Goal: Task Accomplishment & Management: Complete application form

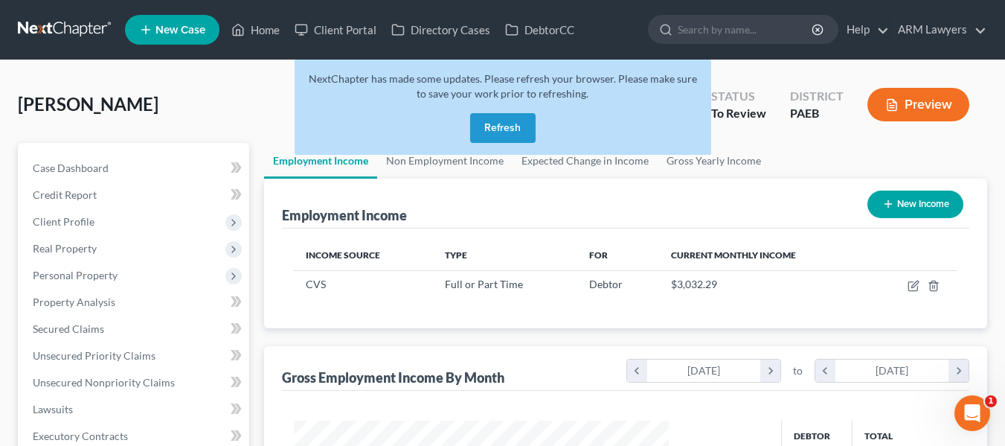
click at [52, 30] on link at bounding box center [65, 29] width 95 height 27
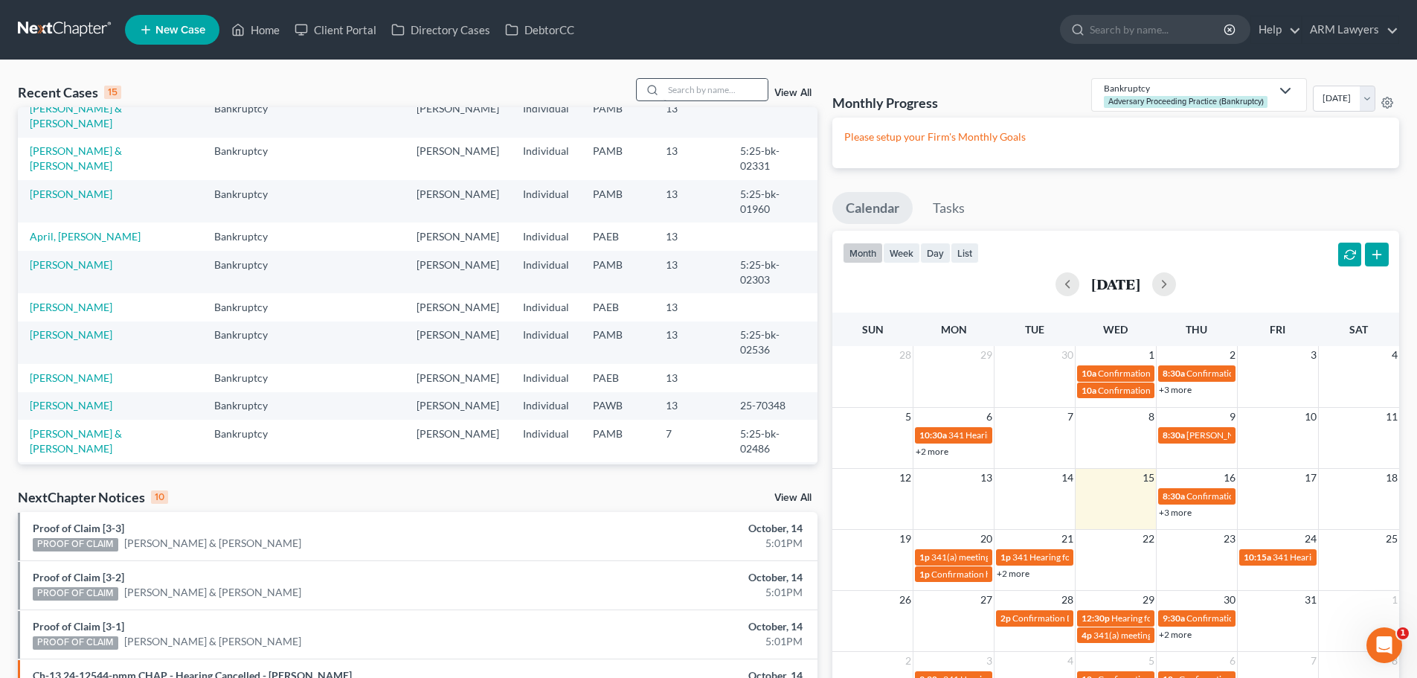
scroll to position [149, 0]
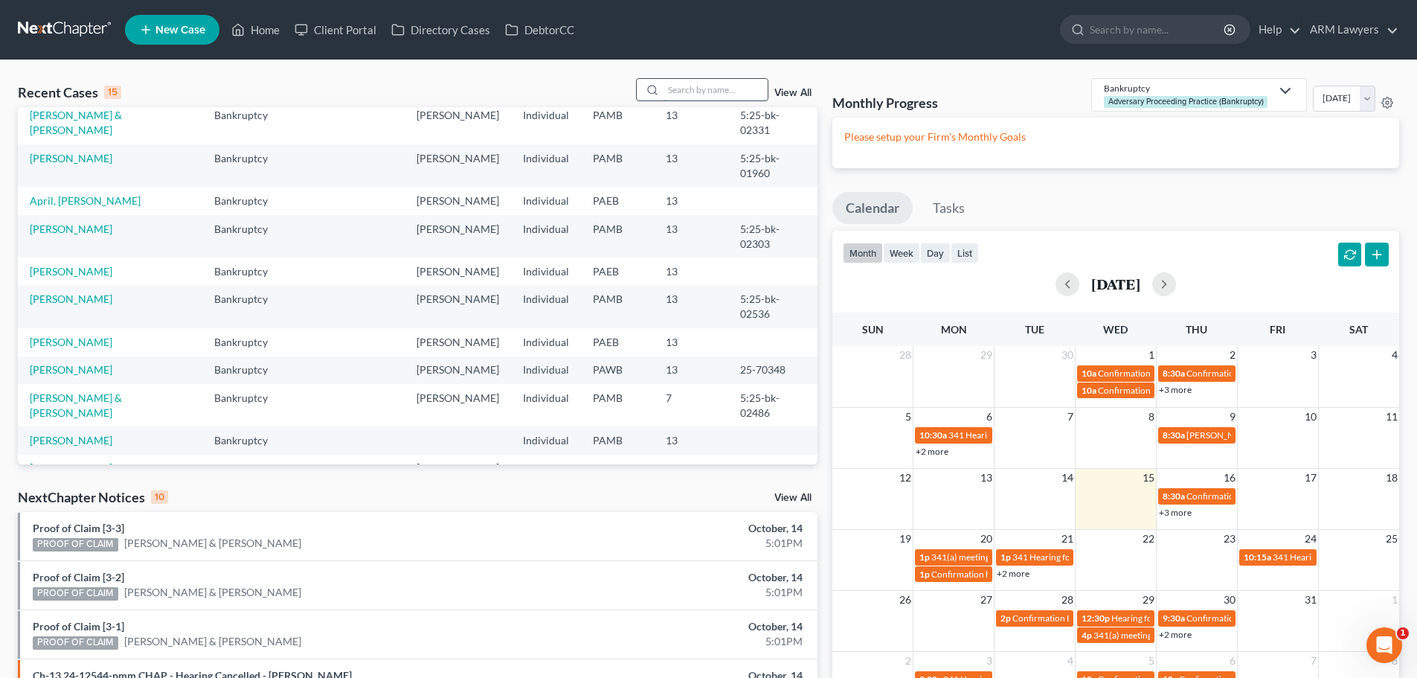
click at [738, 96] on input "search" at bounding box center [716, 90] width 104 height 22
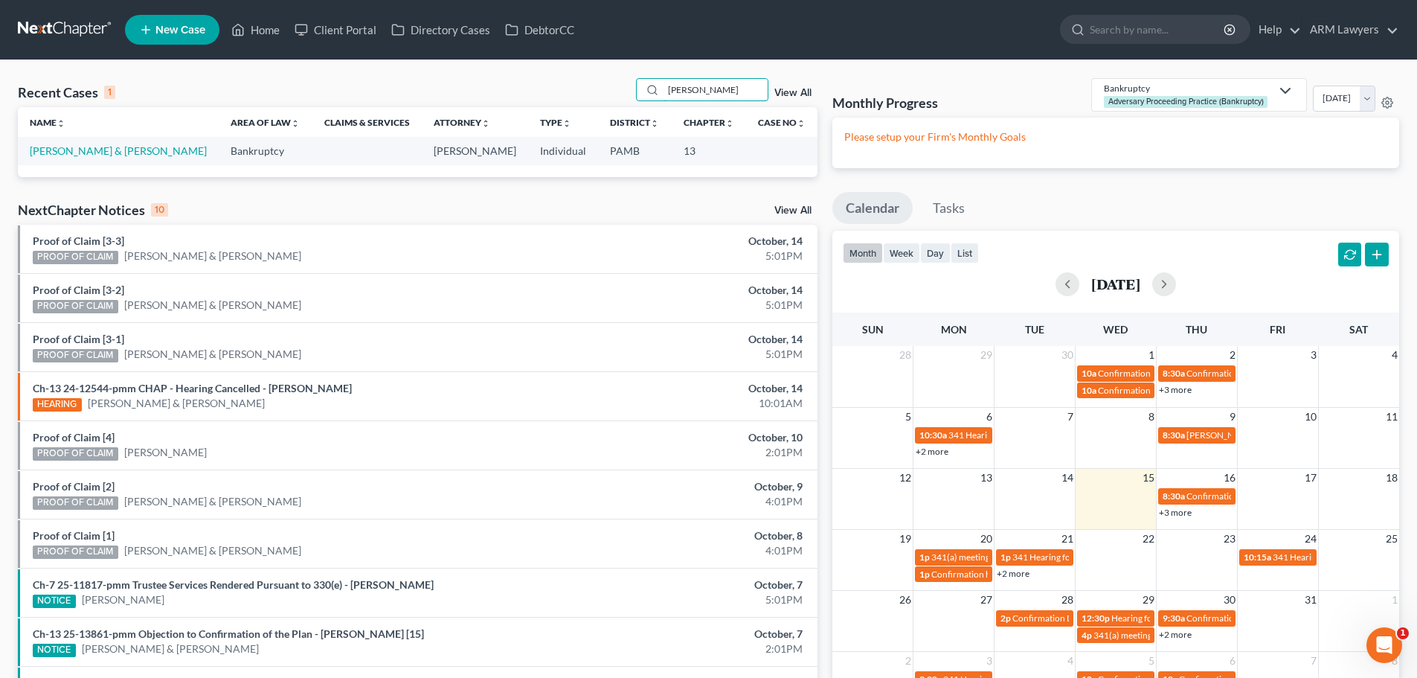
scroll to position [0, 0]
type input "lau"
click at [123, 148] on link "Lauritsen, Wendyne & Edward" at bounding box center [118, 150] width 177 height 13
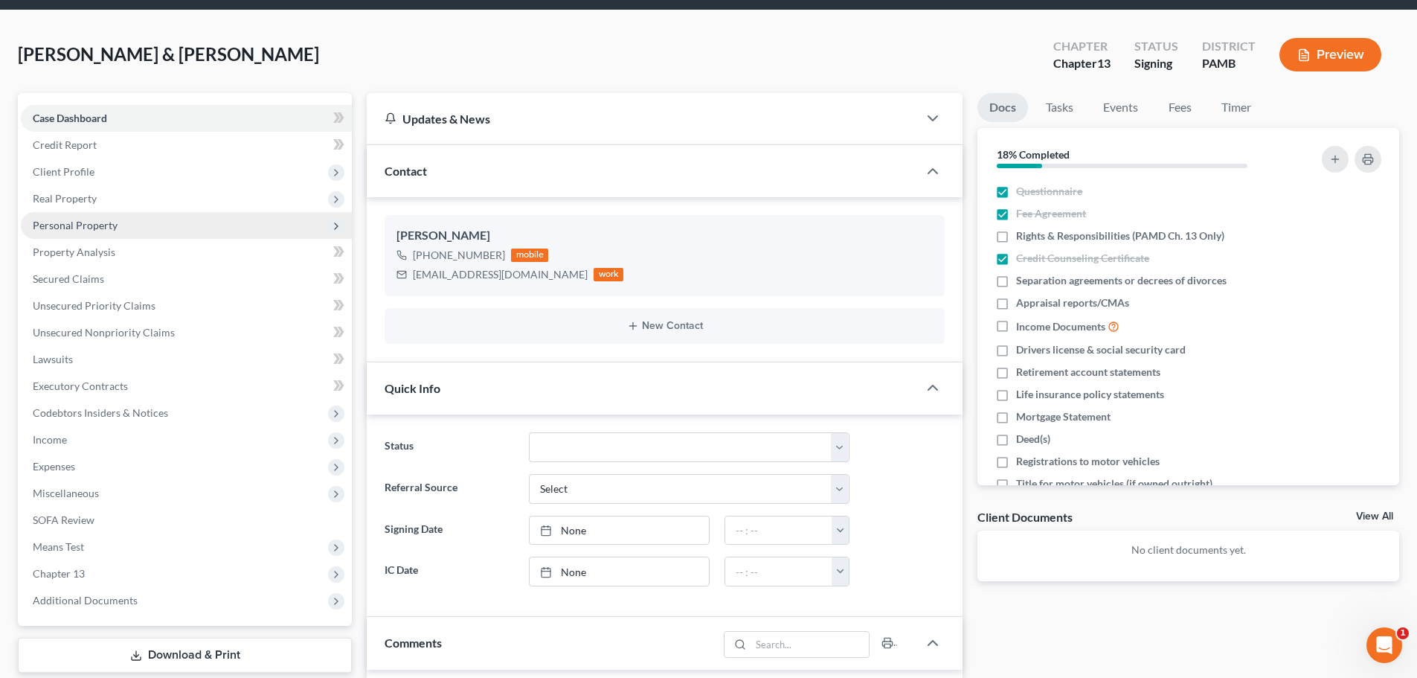
scroll to position [74, 0]
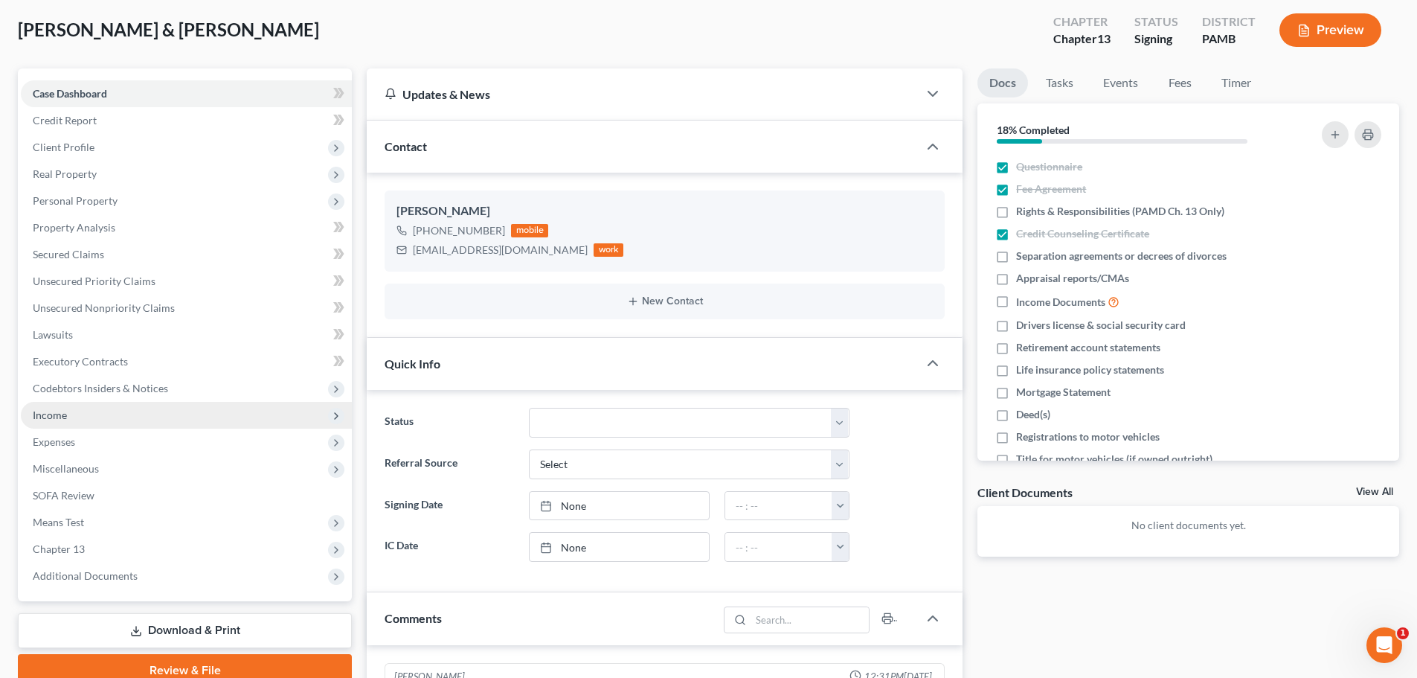
click at [127, 417] on span "Income" at bounding box center [186, 415] width 331 height 27
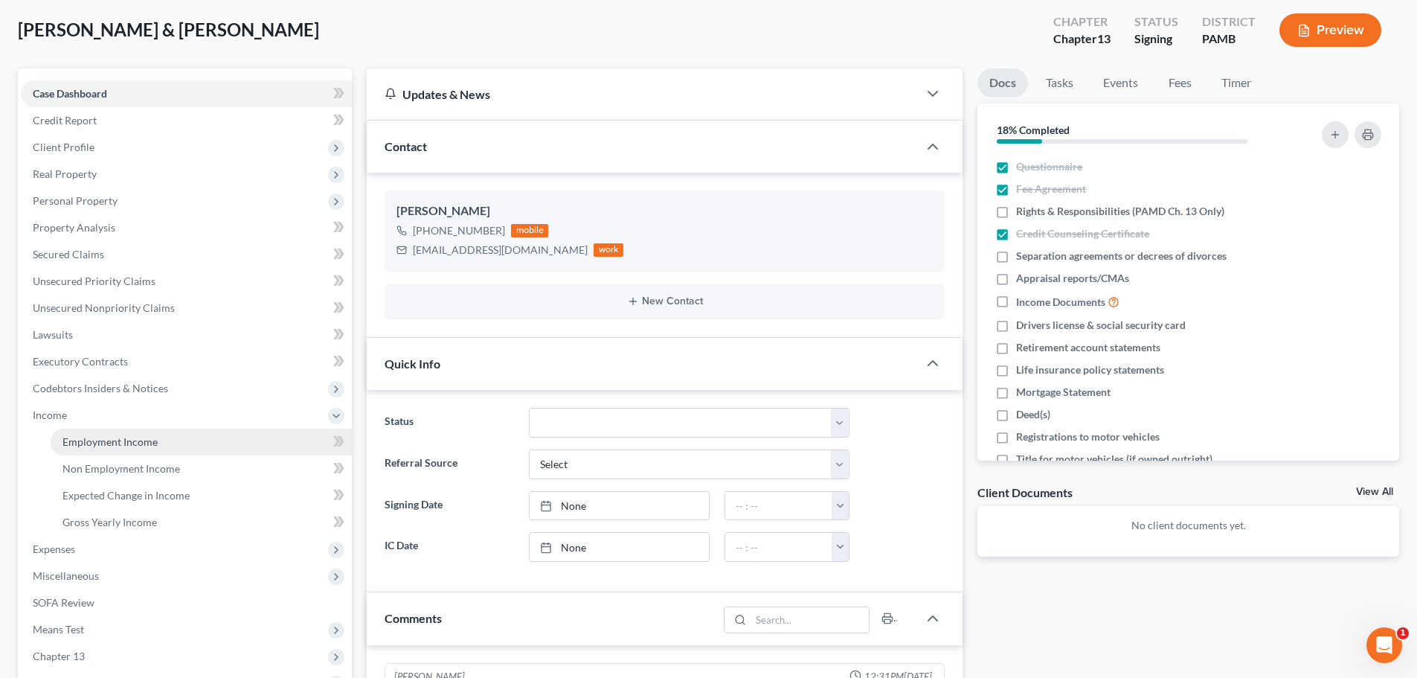
click at [132, 443] on span "Employment Income" at bounding box center [109, 441] width 95 height 13
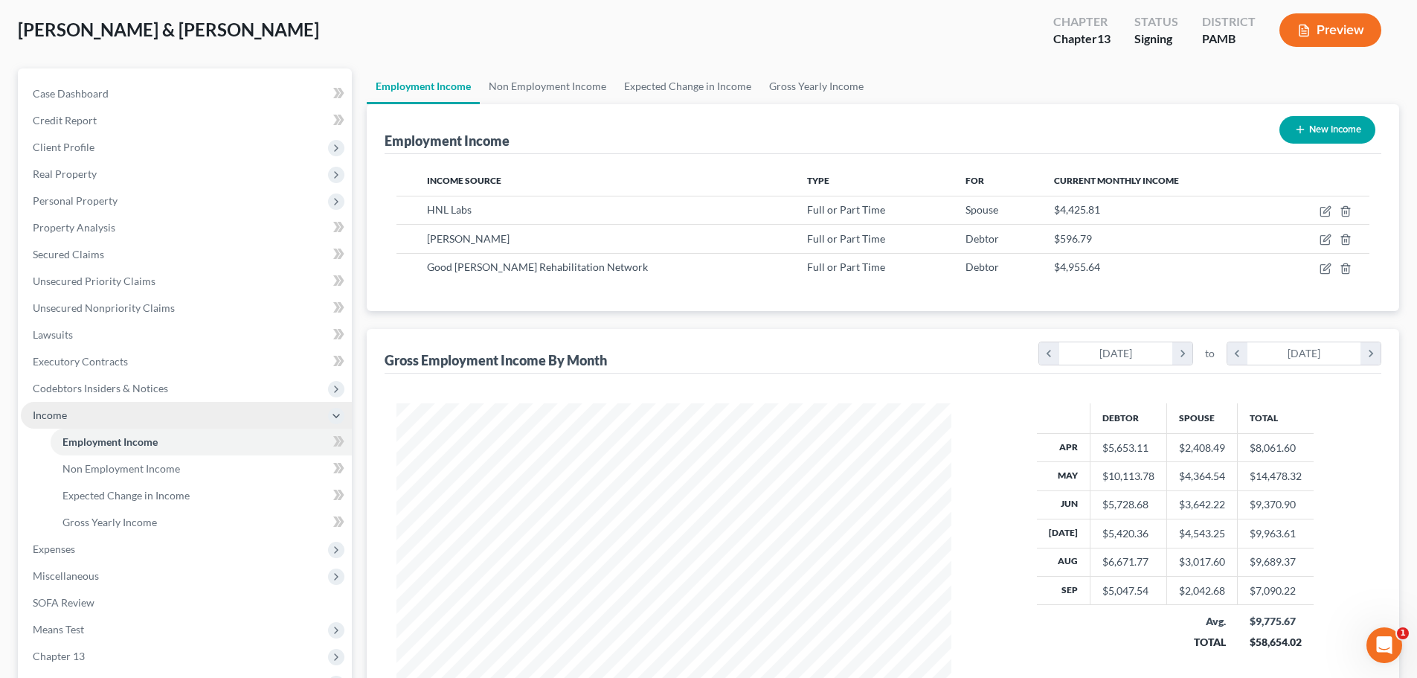
scroll to position [149, 0]
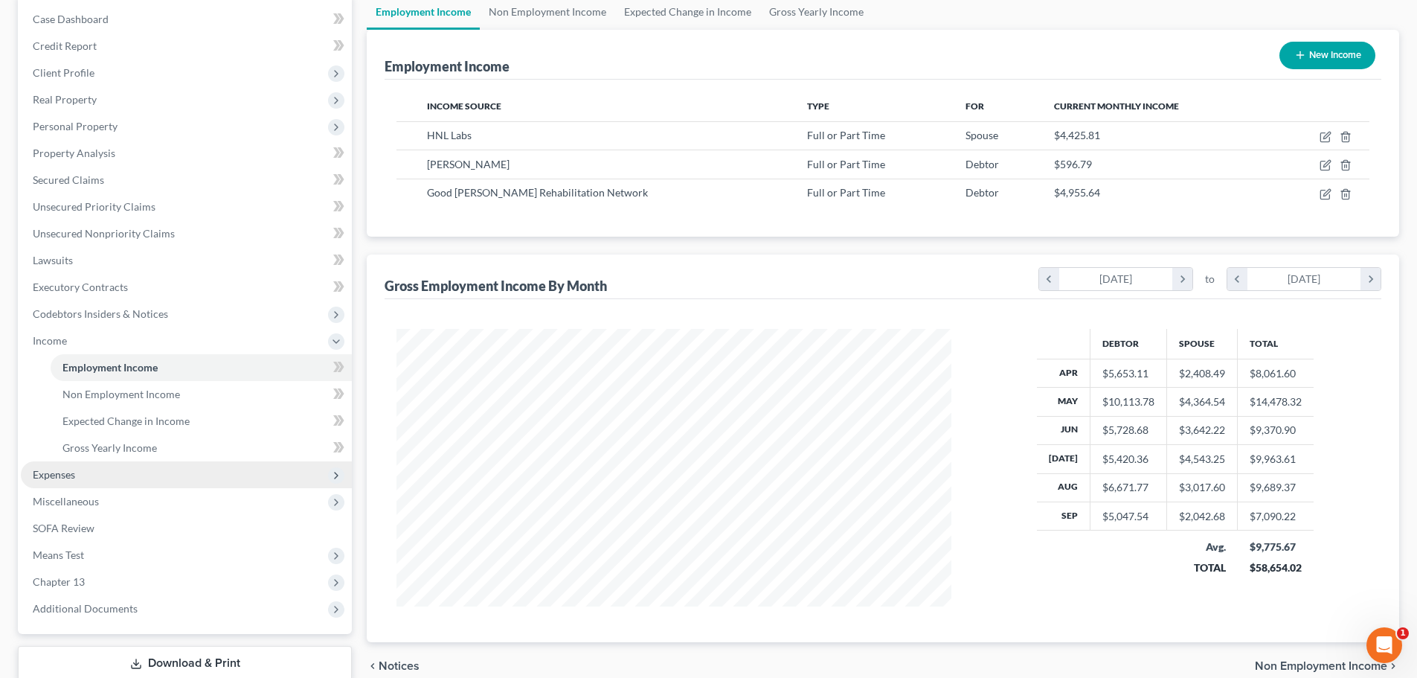
click at [89, 477] on span "Expenses" at bounding box center [186, 474] width 331 height 27
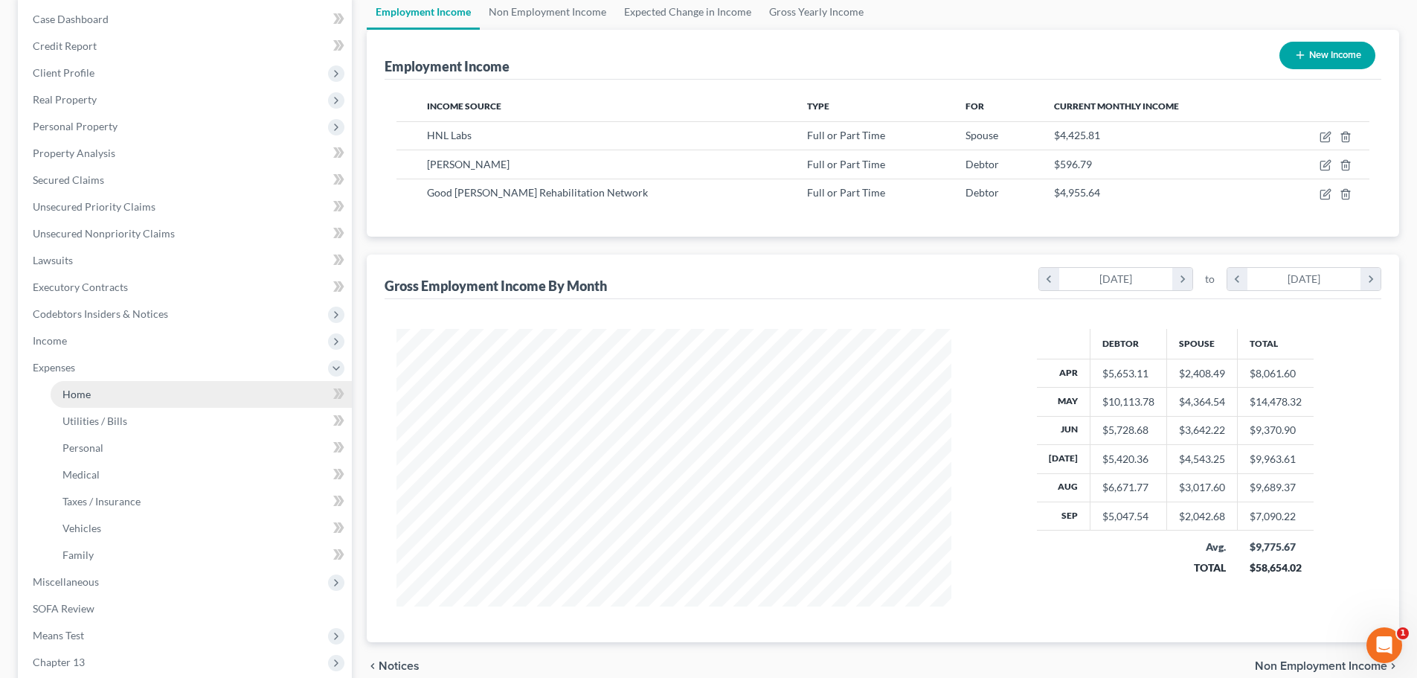
click at [106, 399] on link "Home" at bounding box center [201, 394] width 301 height 27
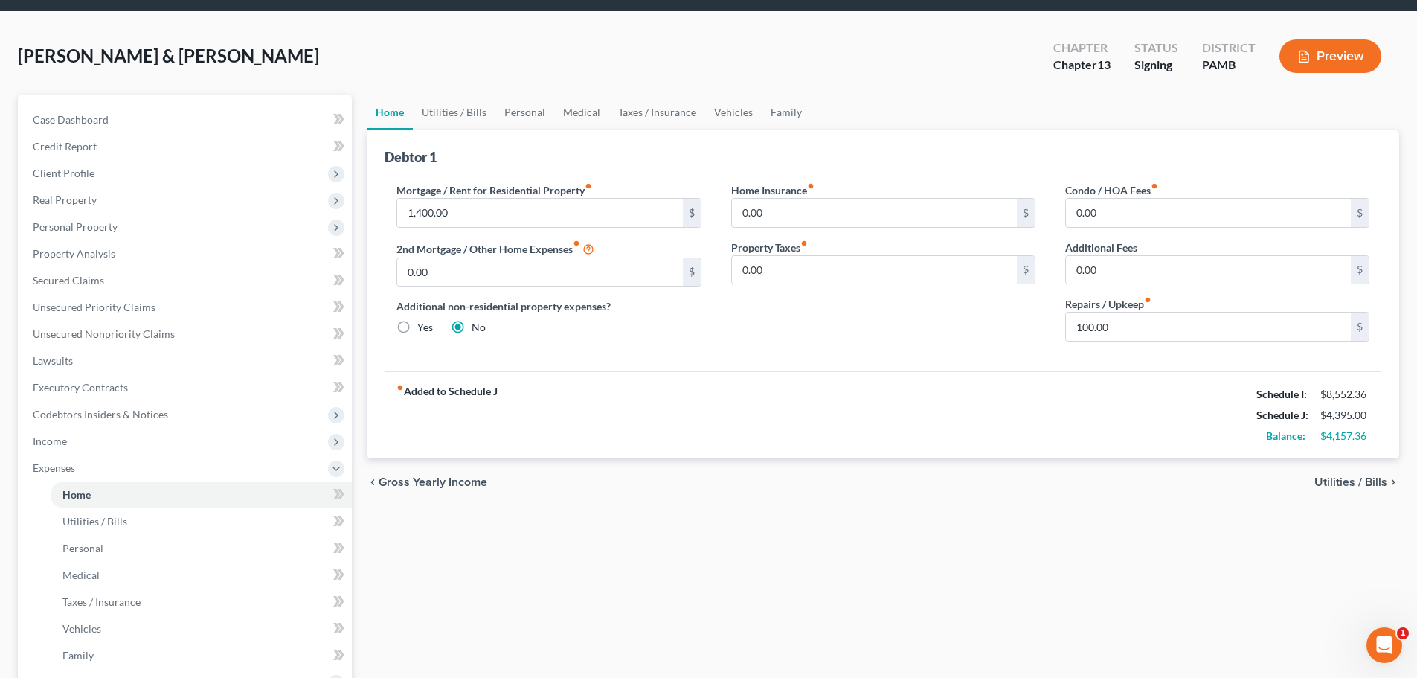
scroll to position [74, 0]
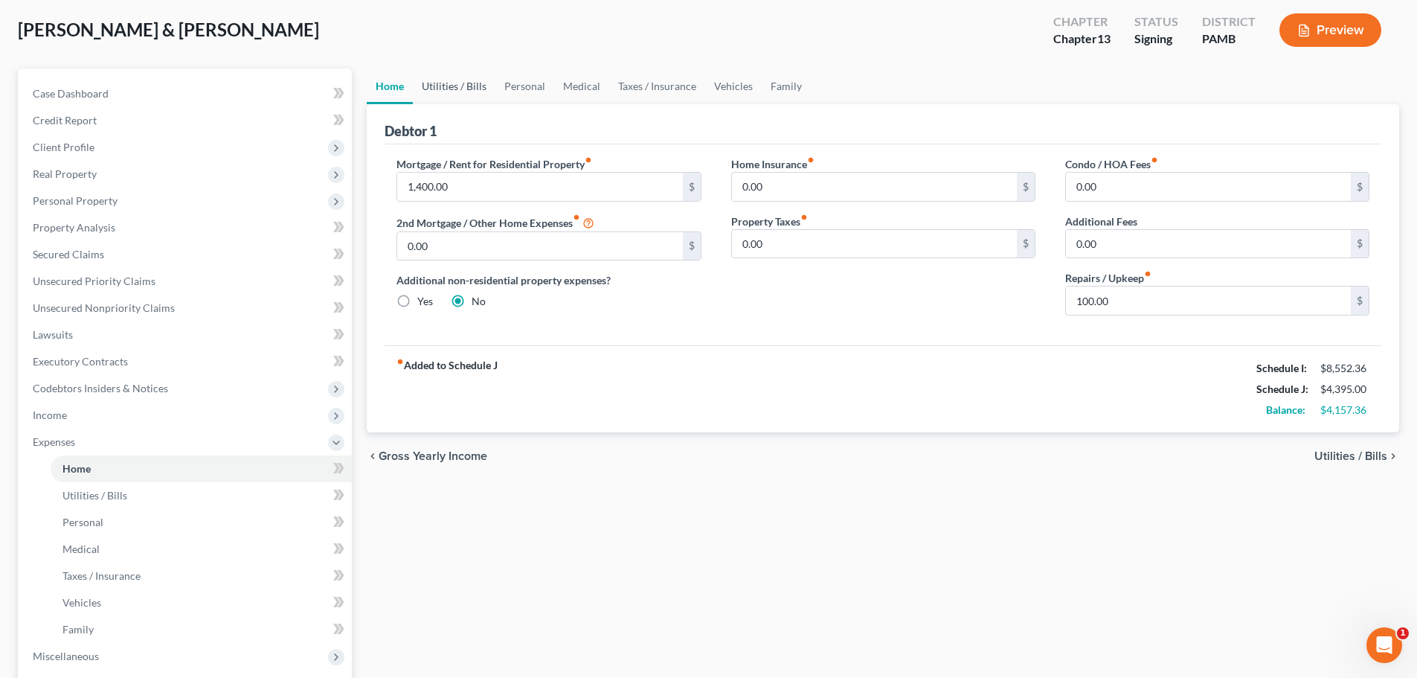
click at [460, 86] on link "Utilities / Bills" at bounding box center [454, 86] width 83 height 36
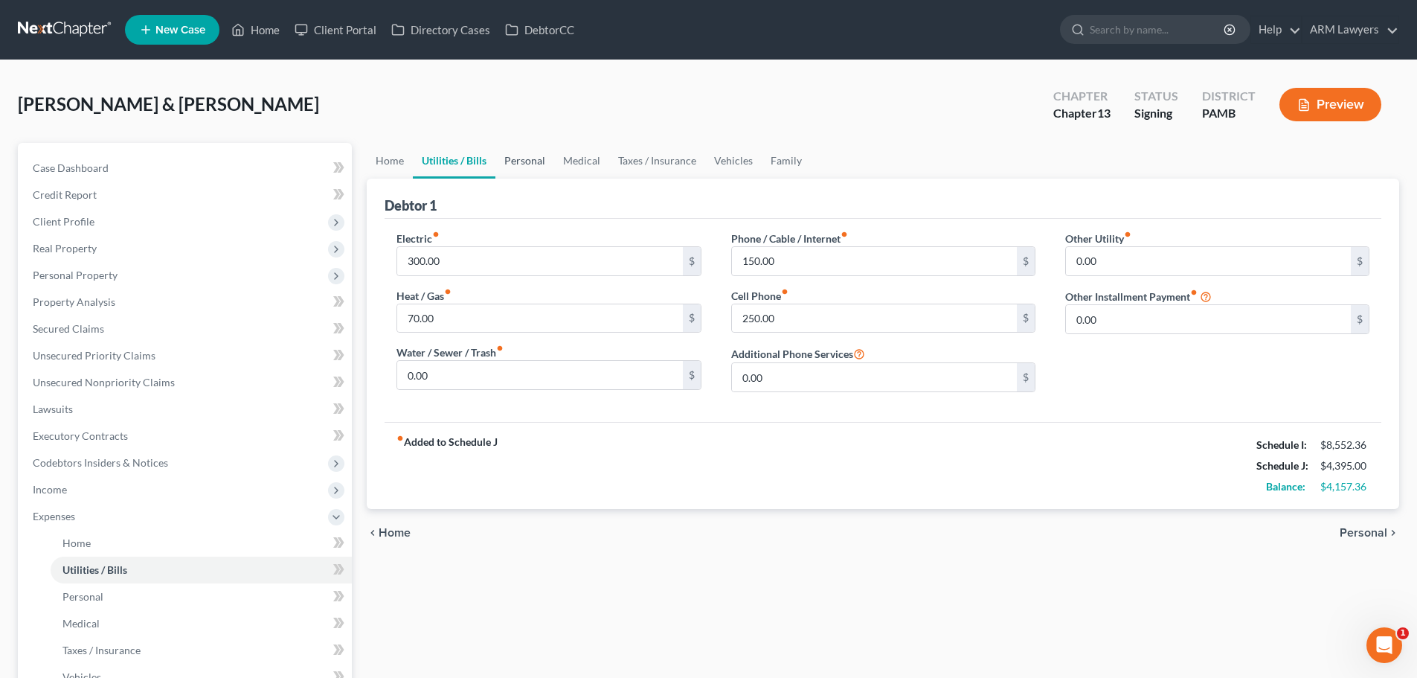
click at [528, 158] on link "Personal" at bounding box center [524, 161] width 59 height 36
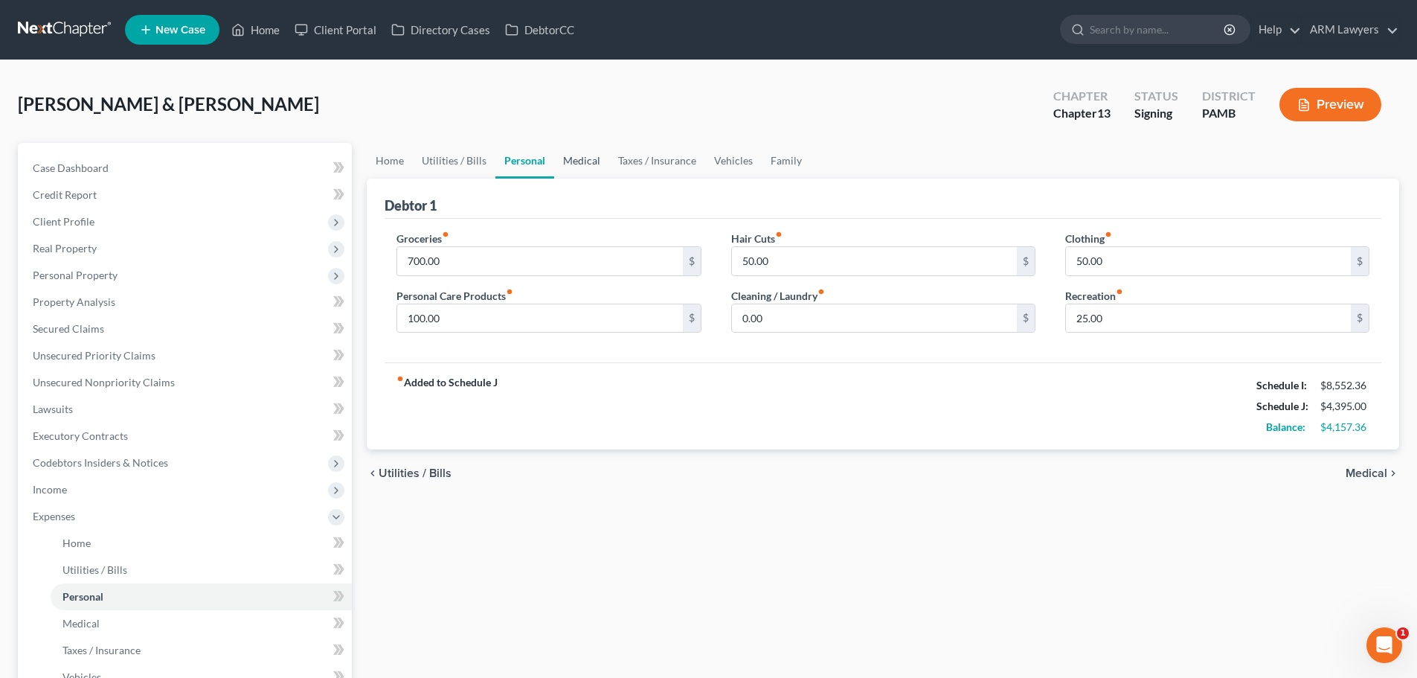
click at [580, 167] on link "Medical" at bounding box center [581, 161] width 55 height 36
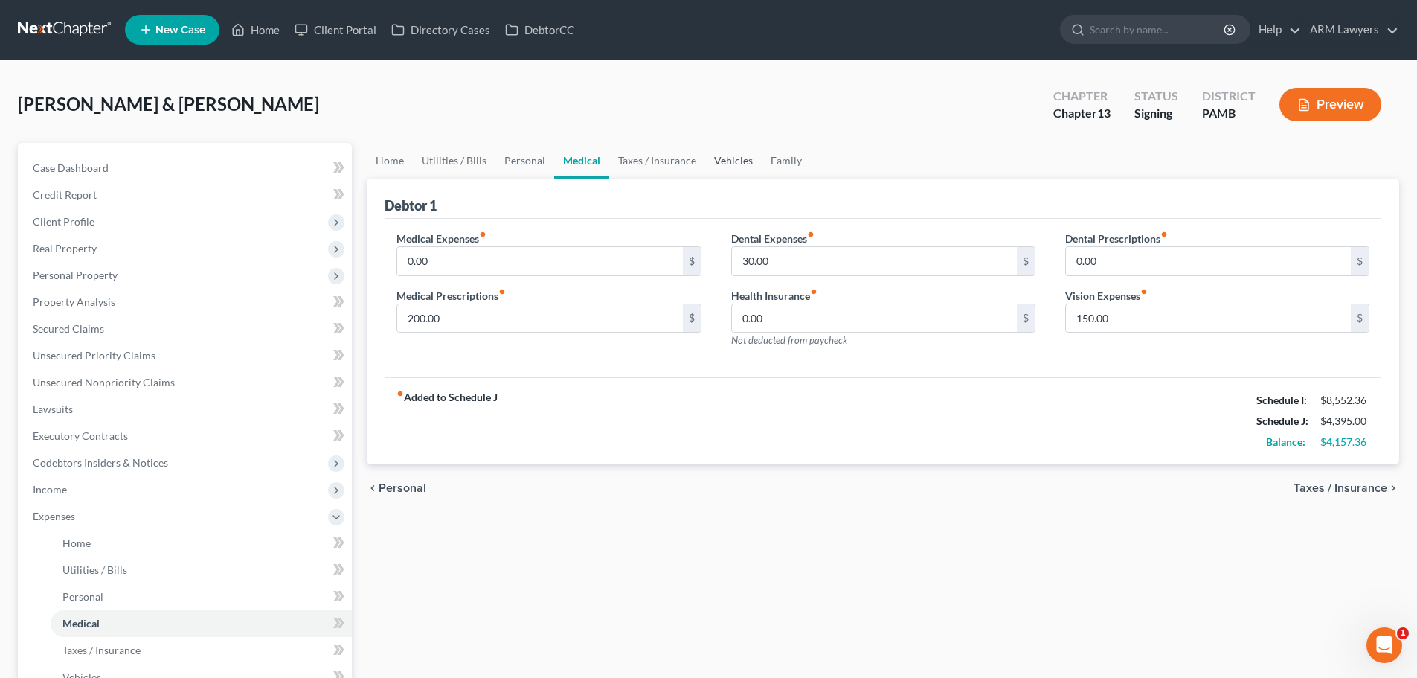
click at [729, 155] on link "Vehicles" at bounding box center [733, 161] width 57 height 36
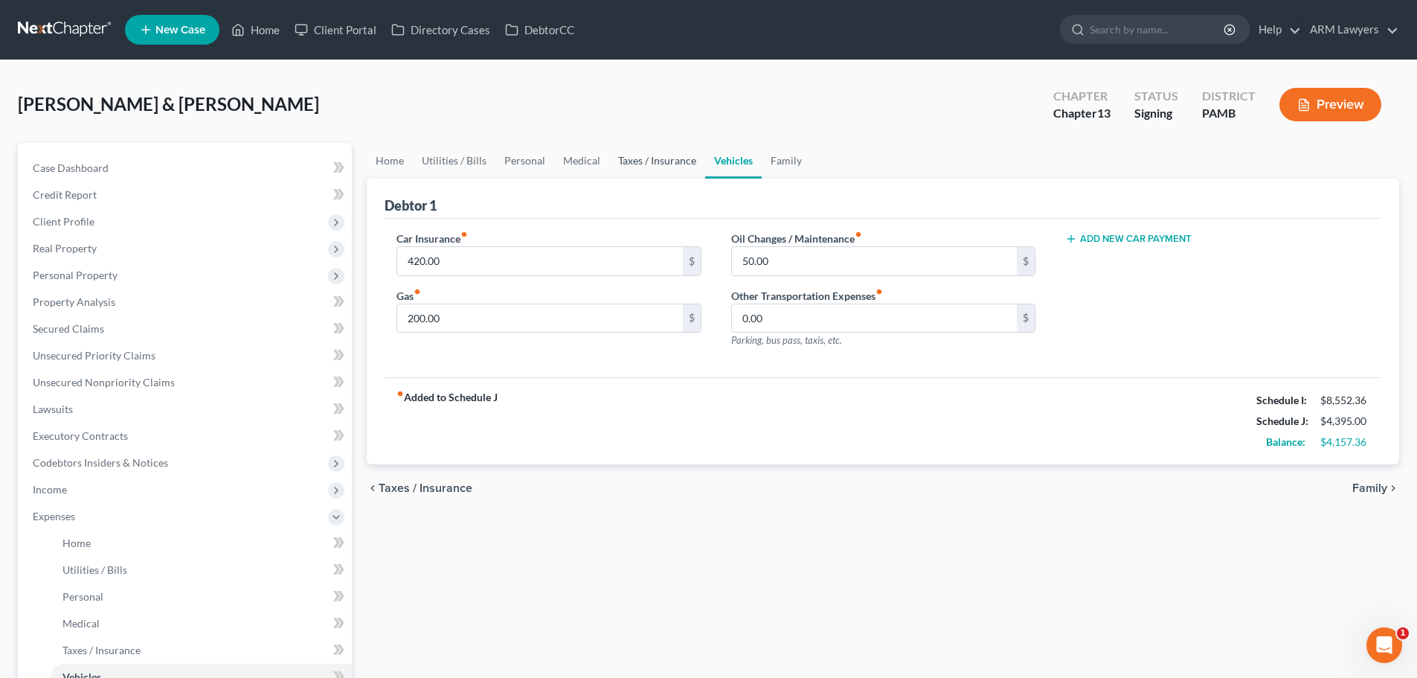
click at [663, 155] on link "Taxes / Insurance" at bounding box center [657, 161] width 96 height 36
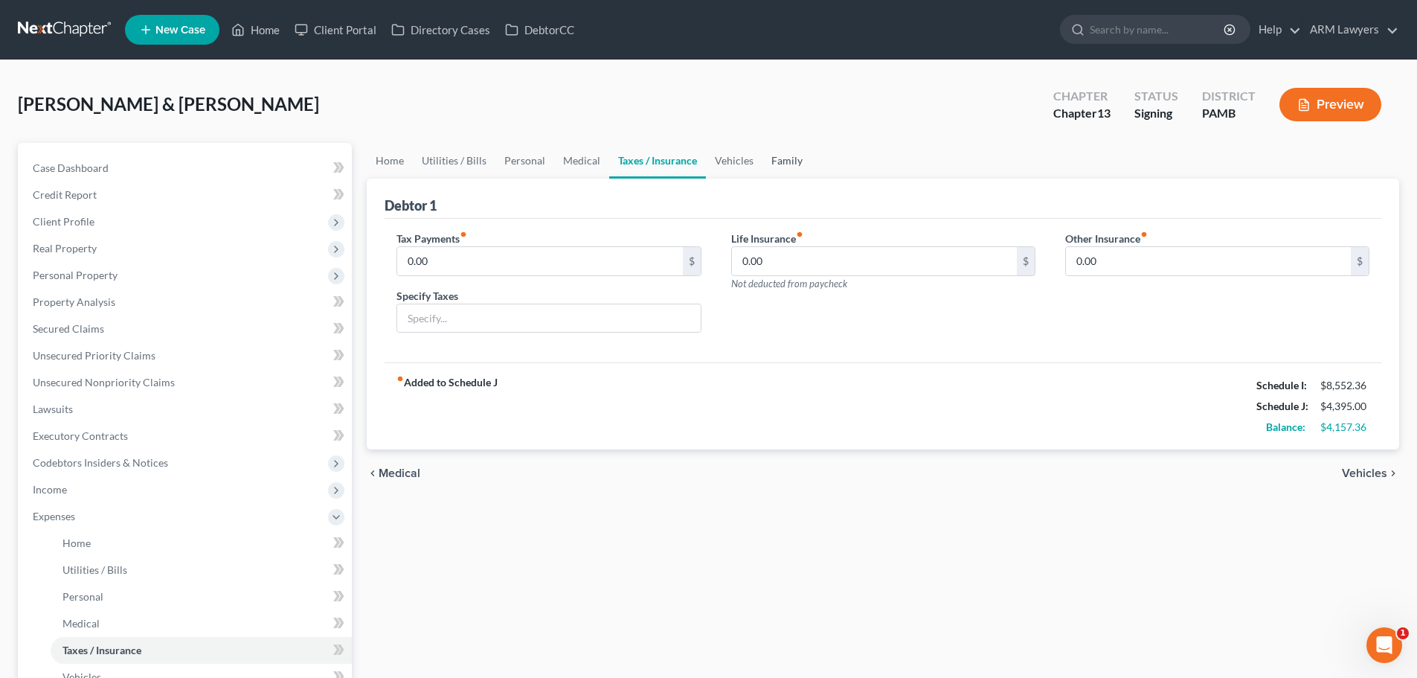
click at [762, 153] on link "Family" at bounding box center [786, 161] width 49 height 36
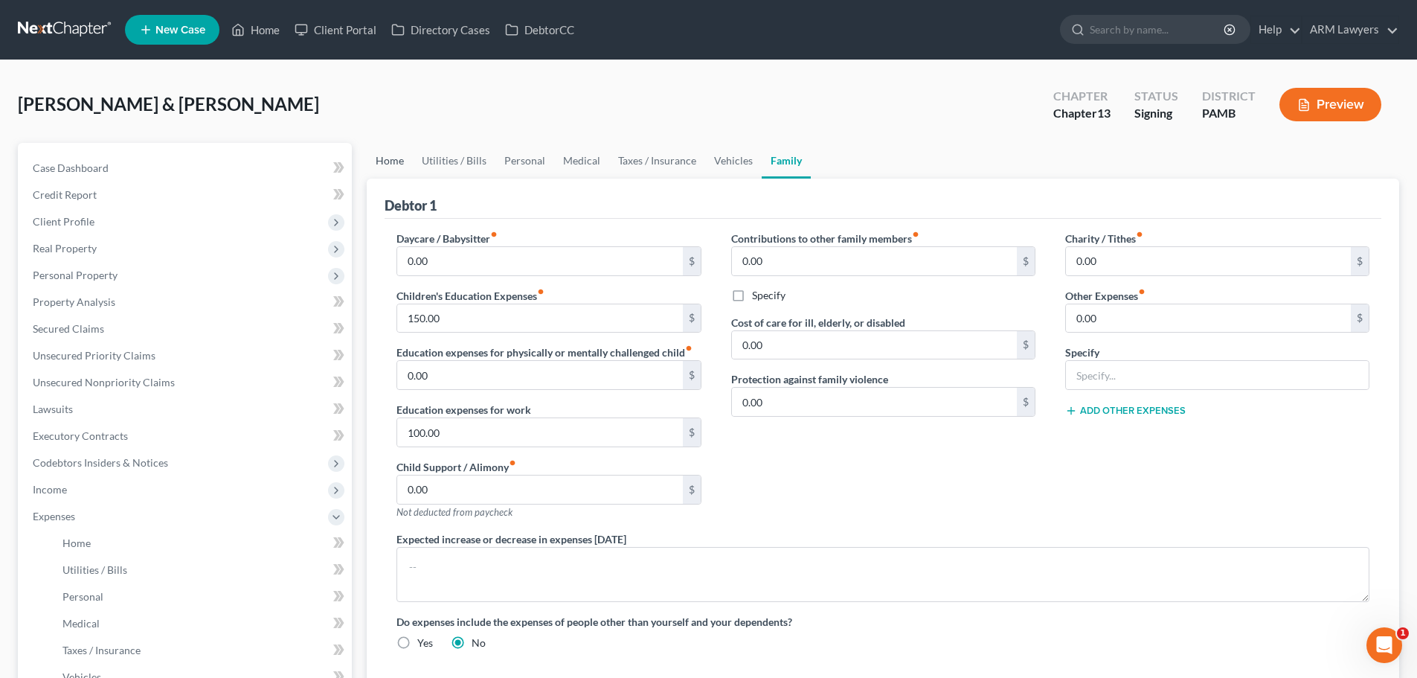
click at [375, 164] on link "Home" at bounding box center [390, 161] width 46 height 36
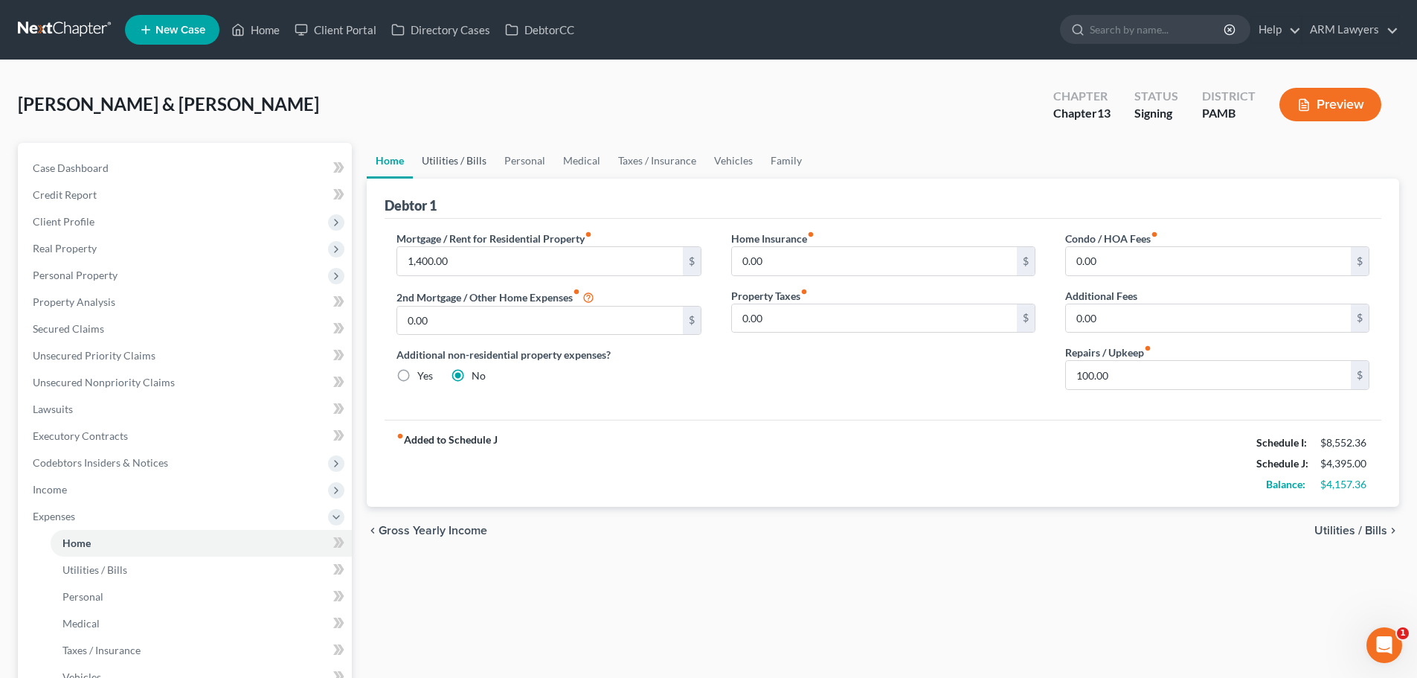
click at [444, 151] on link "Utilities / Bills" at bounding box center [454, 161] width 83 height 36
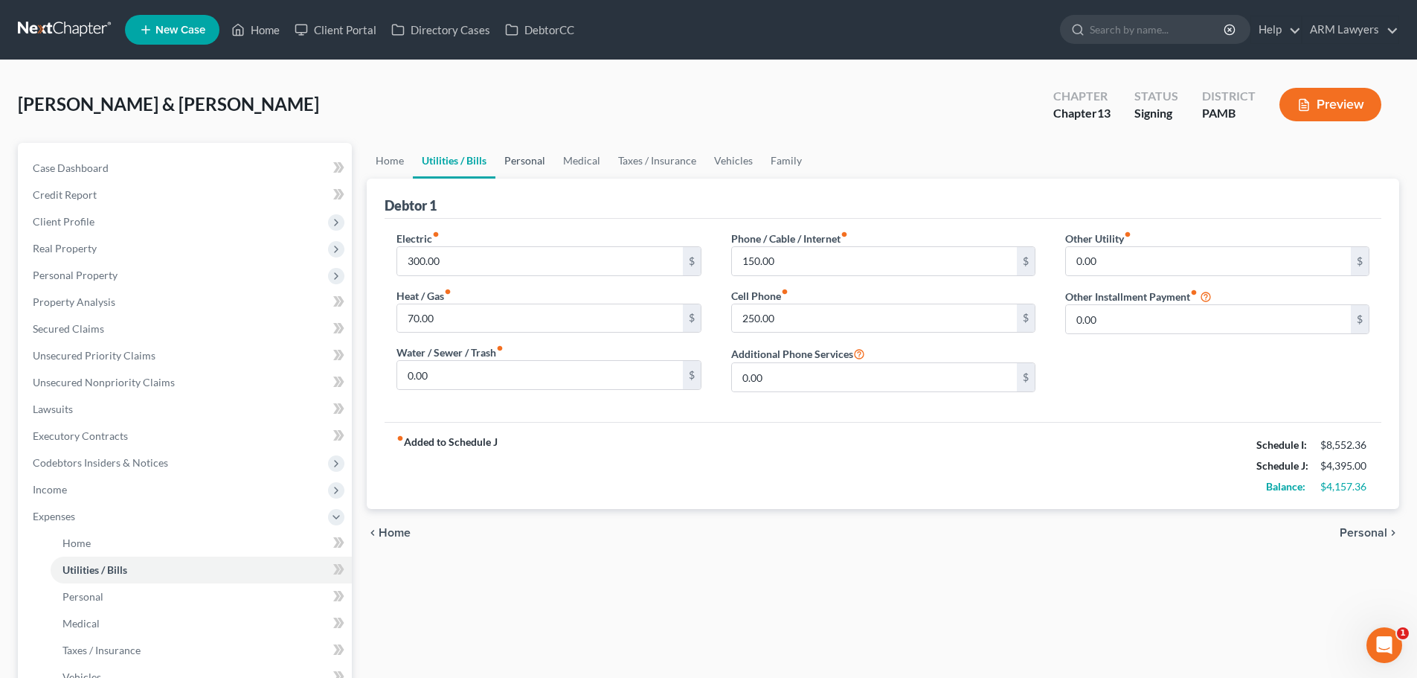
click at [532, 161] on link "Personal" at bounding box center [524, 161] width 59 height 36
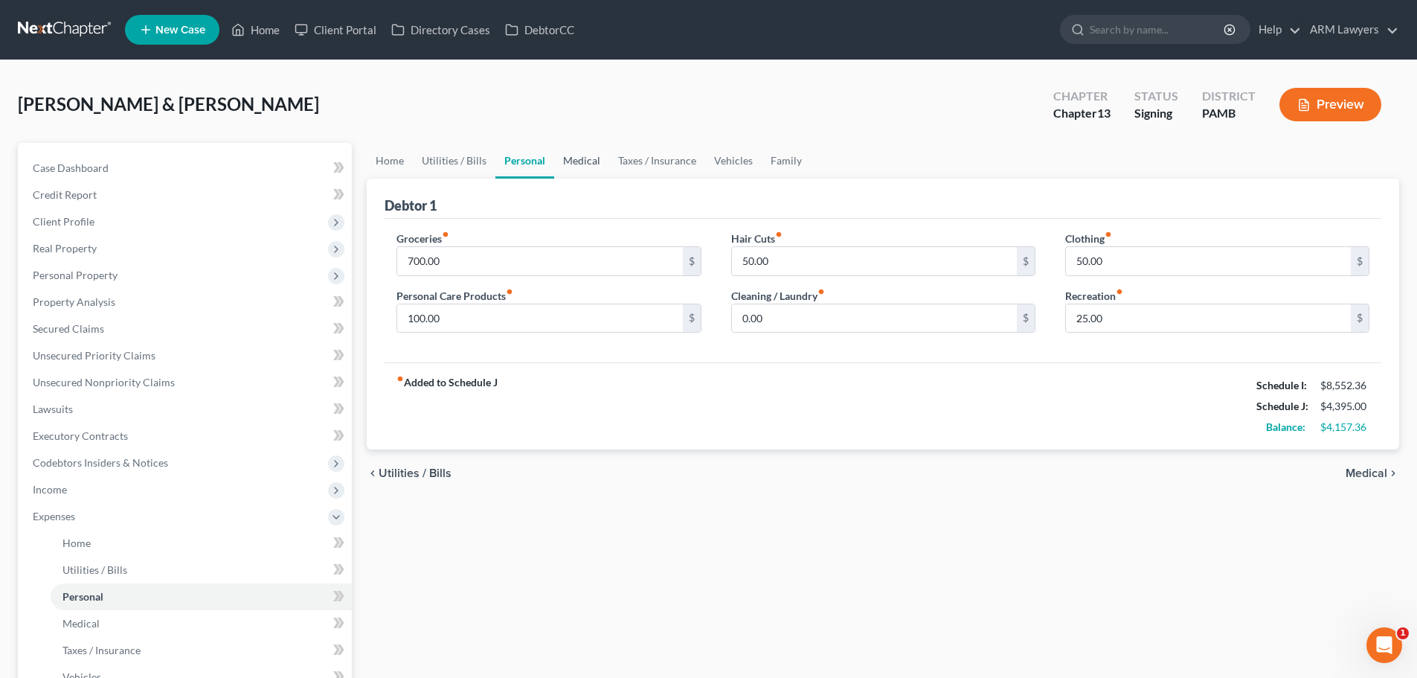
click at [581, 149] on link "Medical" at bounding box center [581, 161] width 55 height 36
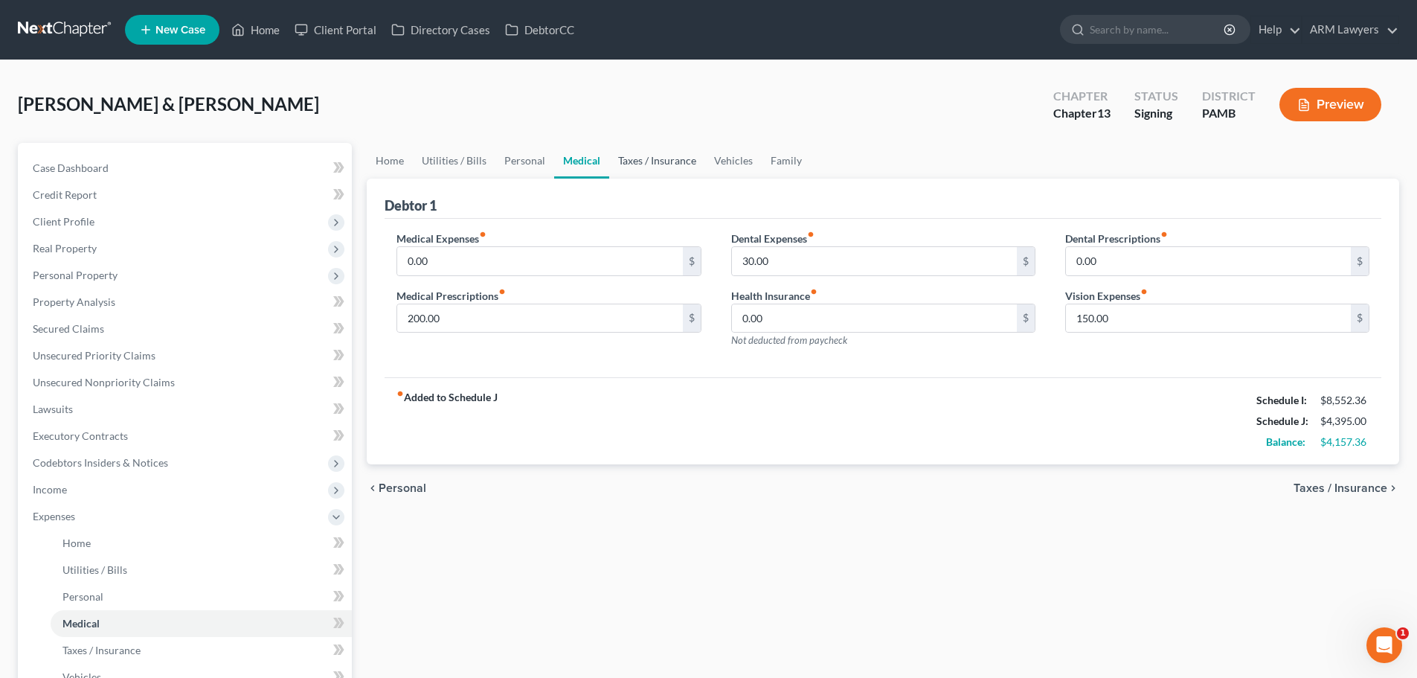
click at [652, 149] on link "Taxes / Insurance" at bounding box center [657, 161] width 96 height 36
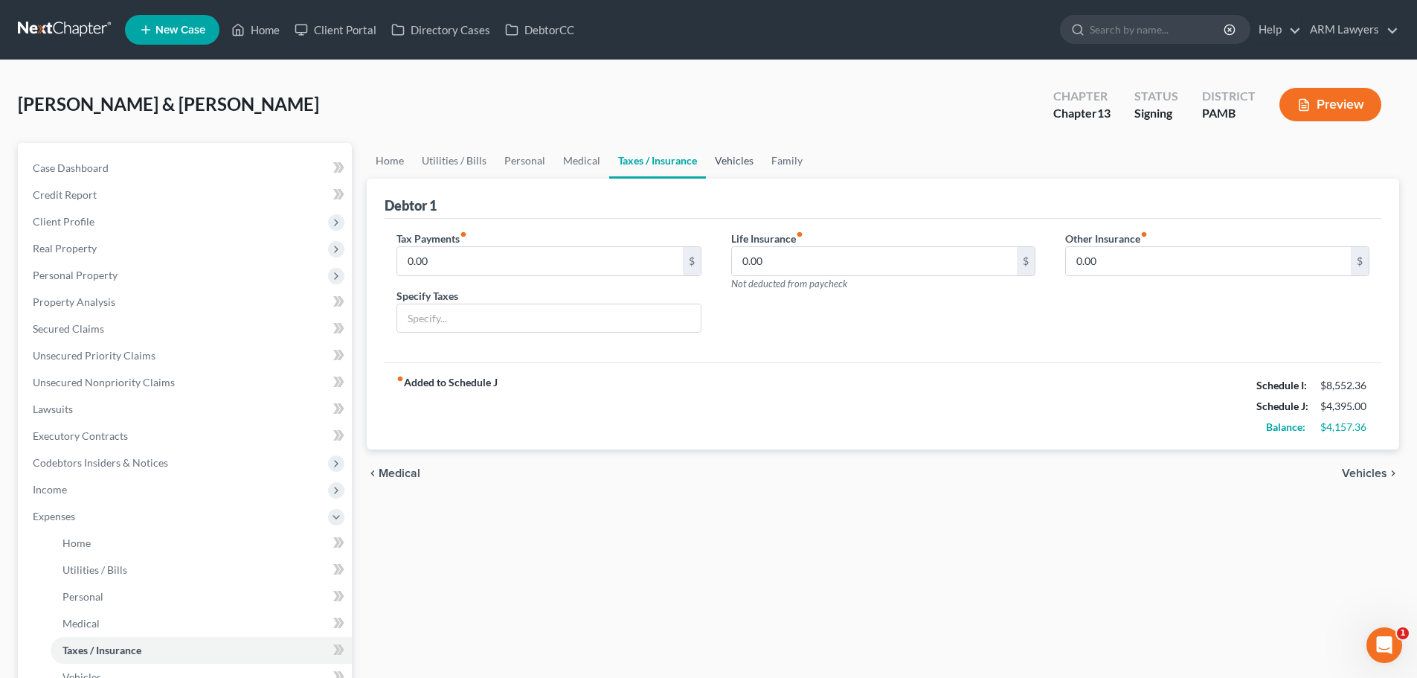
click at [735, 157] on link "Vehicles" at bounding box center [734, 161] width 57 height 36
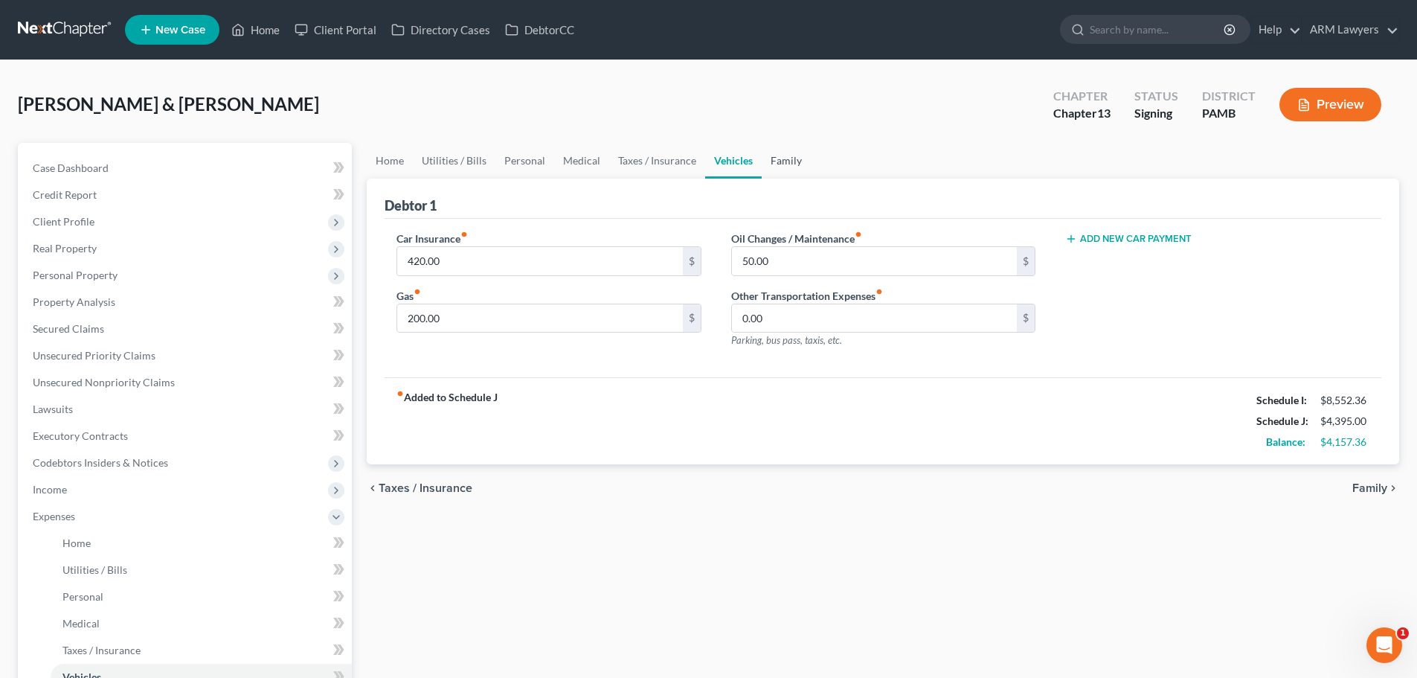
click at [774, 153] on link "Family" at bounding box center [786, 161] width 49 height 36
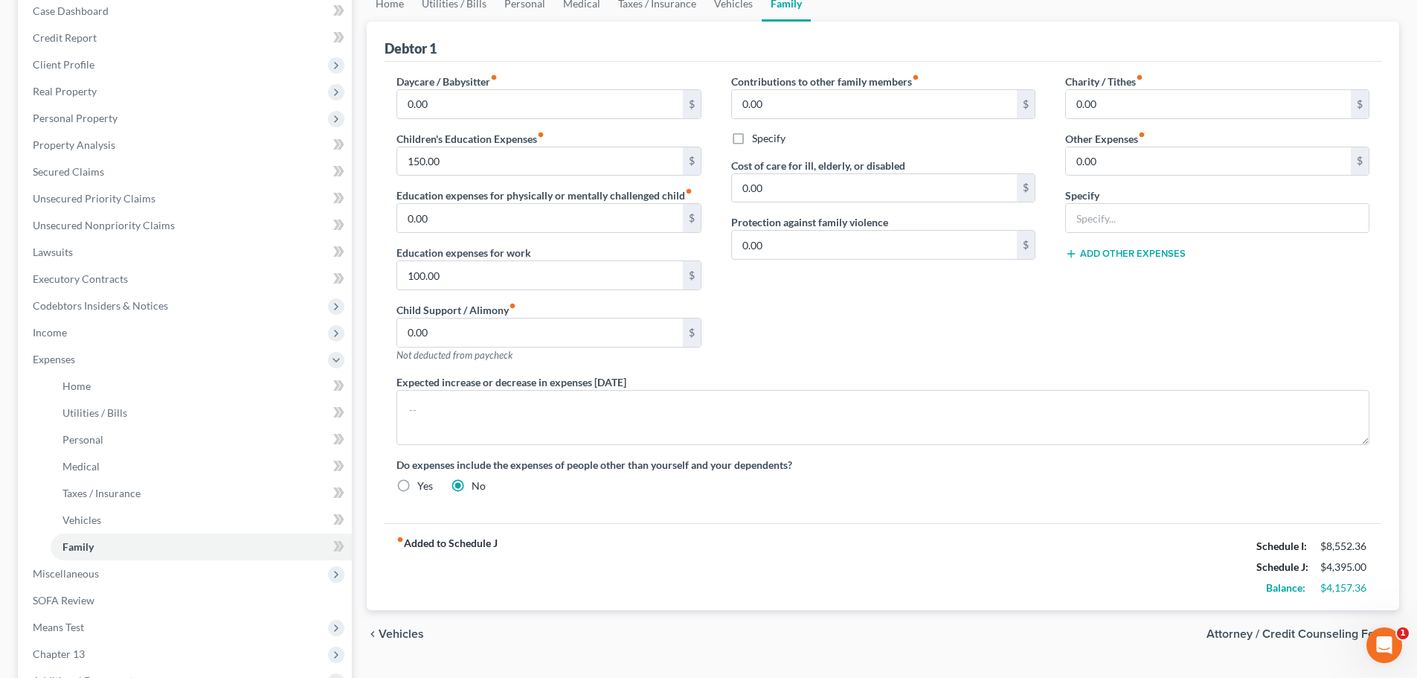
scroll to position [223, 0]
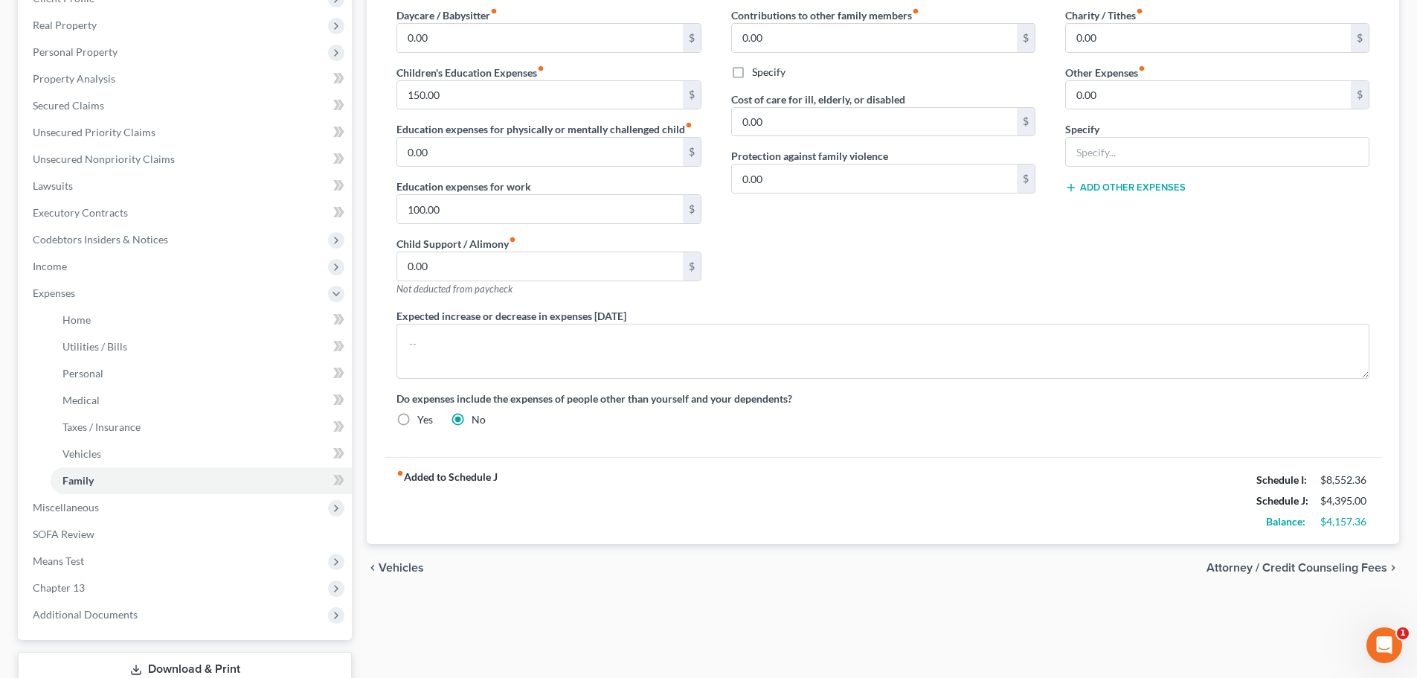
drag, startPoint x: 1382, startPoint y: 530, endPoint x: 1313, endPoint y: 530, distance: 69.2
click at [1326, 530] on div "Debtor 1 Daycare / Babysitter fiber_manual_record 0.00 $ Children's Education E…" at bounding box center [883, 249] width 1033 height 588
drag, startPoint x: 1313, startPoint y: 530, endPoint x: 1384, endPoint y: 521, distance: 71.9
click at [1384, 521] on div "Debtor 1 Daycare / Babysitter fiber_manual_record 0.00 $ Children's Education E…" at bounding box center [883, 249] width 1033 height 588
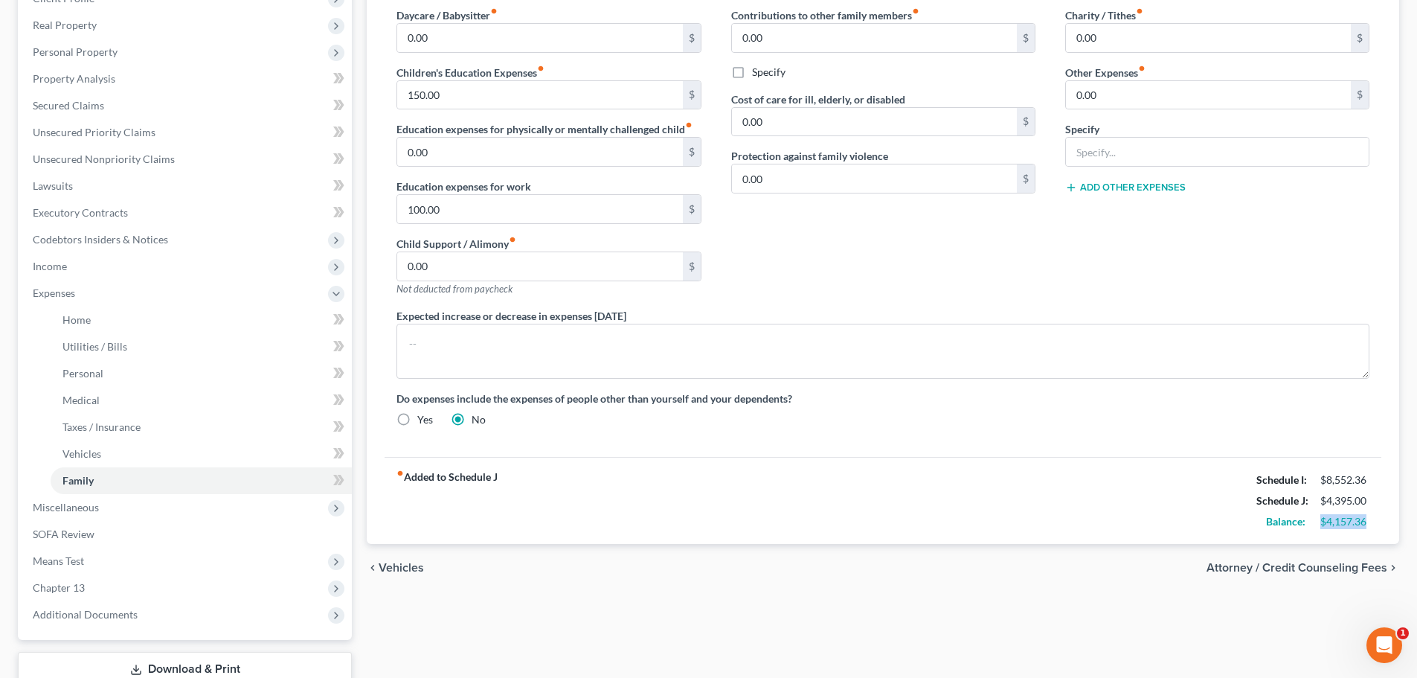
drag, startPoint x: 1381, startPoint y: 521, endPoint x: 1317, endPoint y: 522, distance: 63.2
click at [1317, 522] on div "fiber_manual_record Added to Schedule J Schedule I: $8,552.36 Schedule J: $4,39…" at bounding box center [883, 500] width 997 height 87
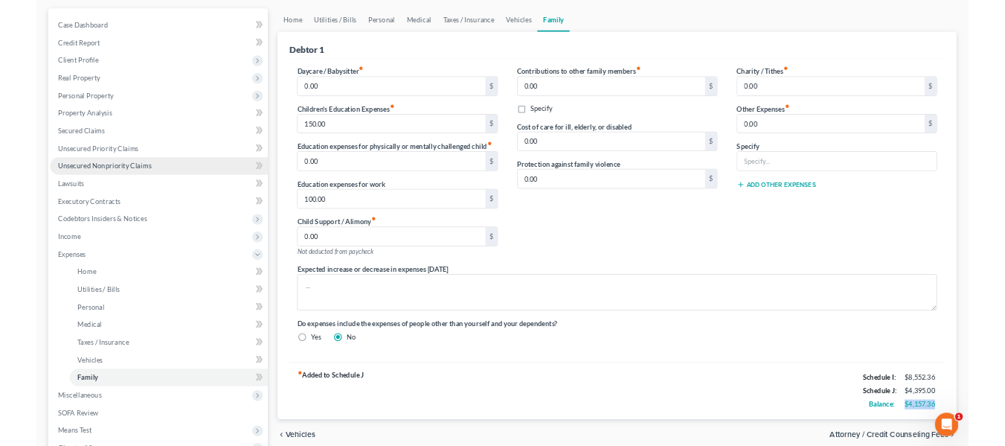
scroll to position [0, 0]
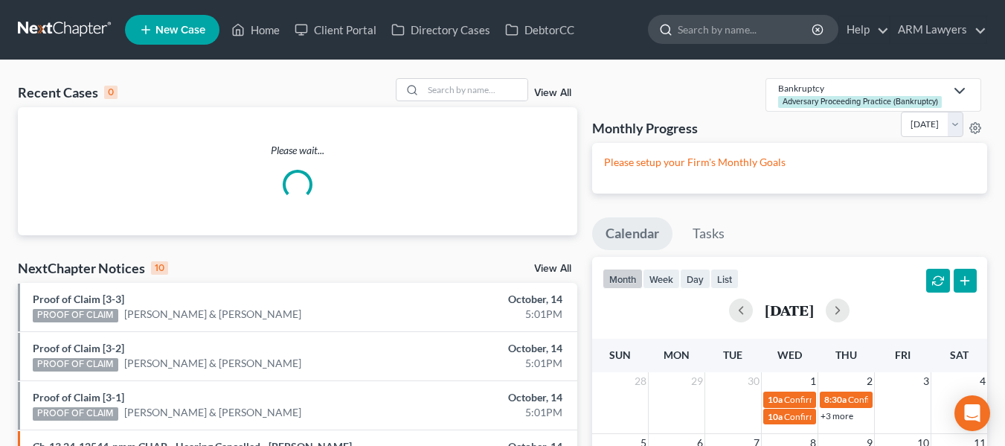
click at [748, 28] on input "search" at bounding box center [746, 30] width 136 height 28
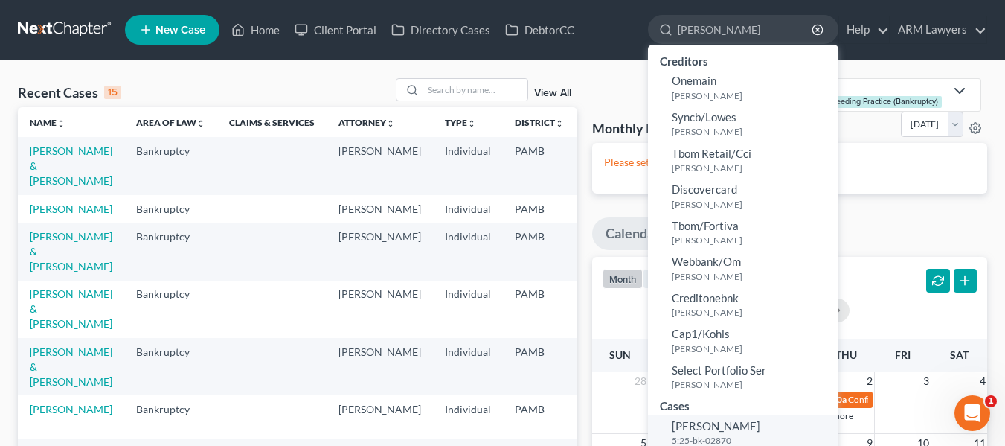
type input "manginelli"
click at [690, 424] on span "Manginelli, Daniel" at bounding box center [716, 425] width 89 height 13
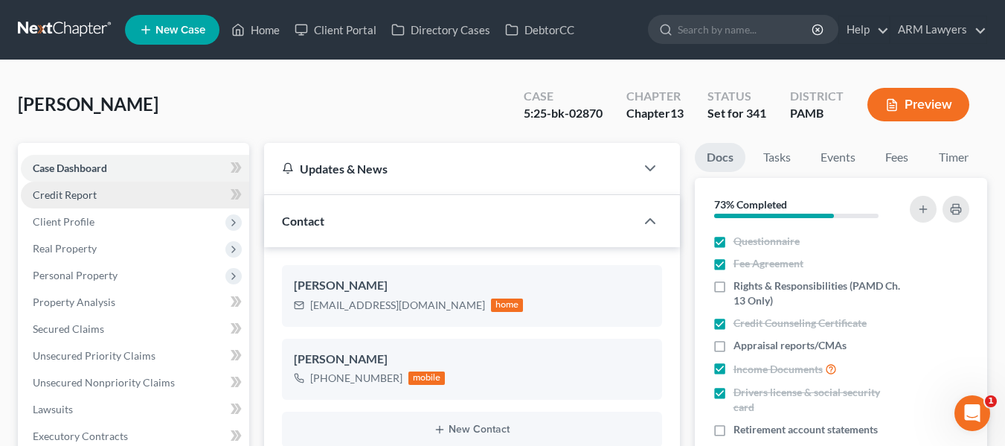
click at [89, 195] on span "Credit Report" at bounding box center [65, 194] width 64 height 13
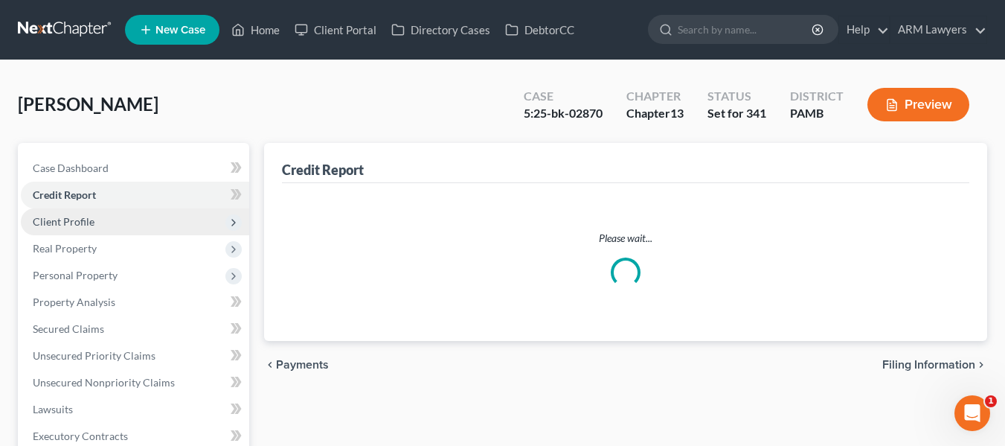
click at [86, 225] on span "Client Profile" at bounding box center [64, 221] width 62 height 13
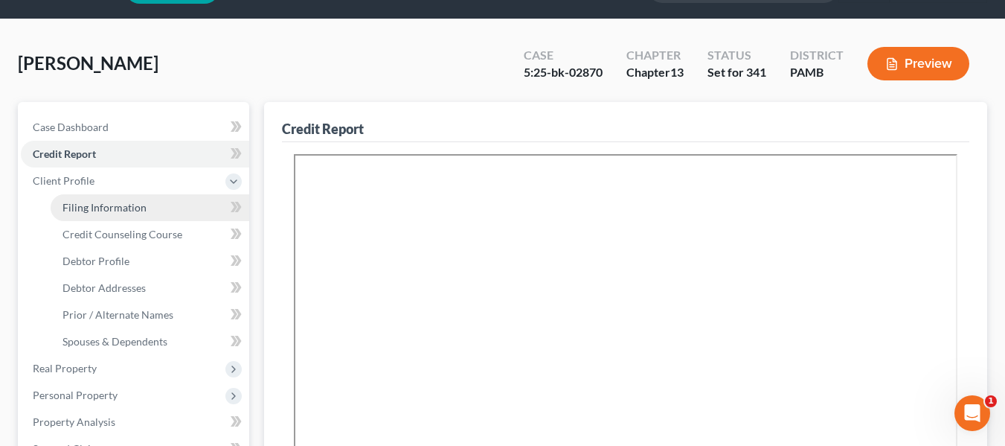
scroll to position [74, 0]
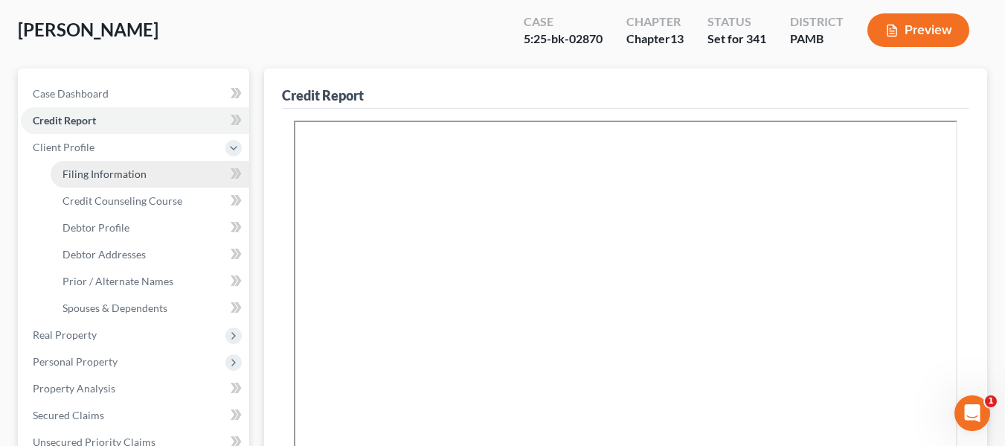
click at [105, 176] on span "Filing Information" at bounding box center [104, 173] width 84 height 13
select select "1"
select select "0"
select select "3"
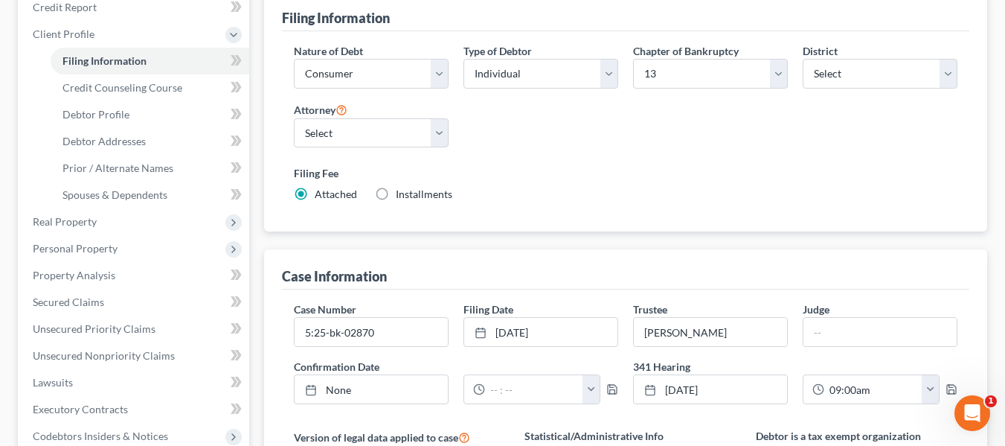
scroll to position [223, 0]
